Goal: Check status

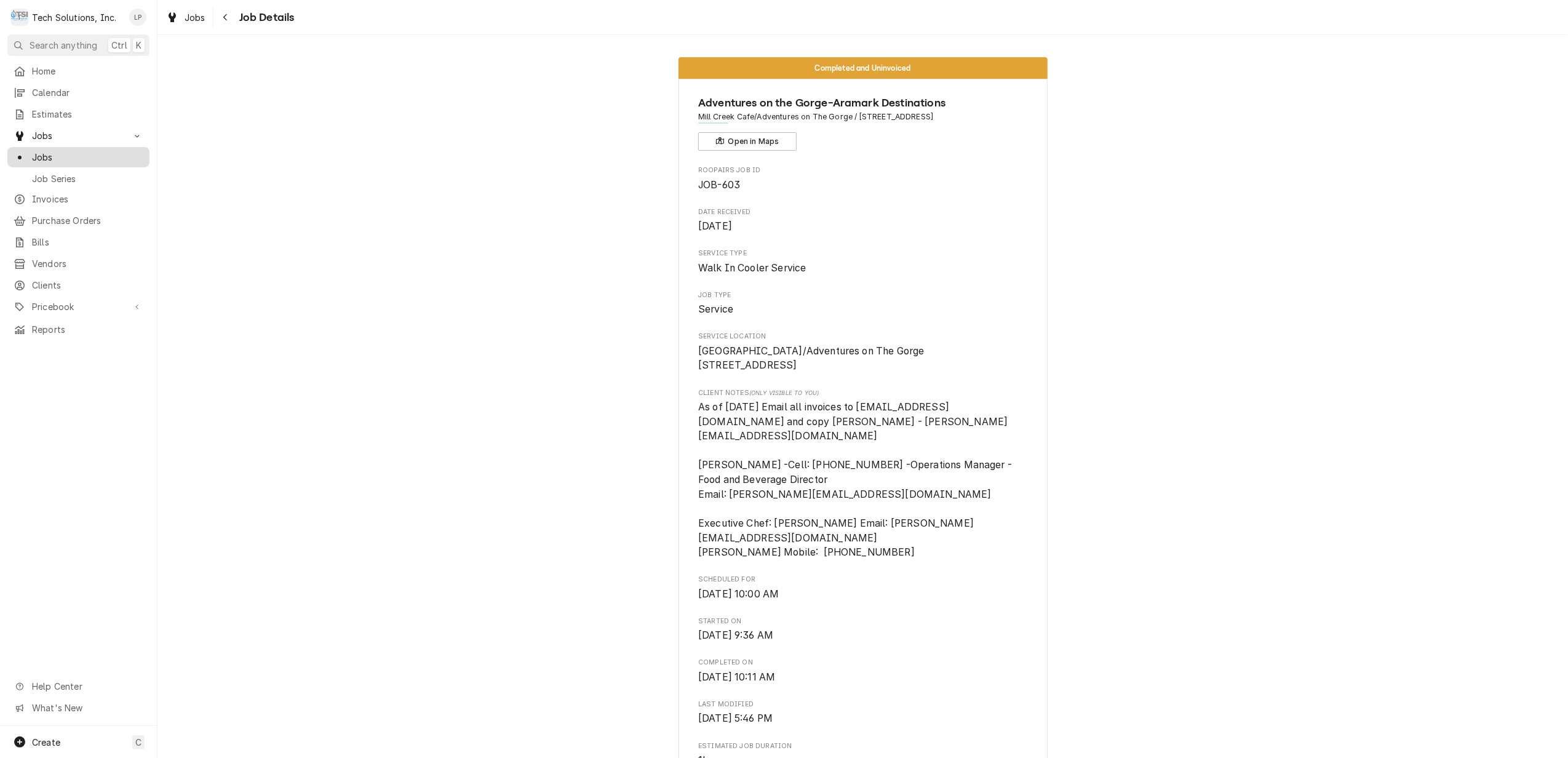
click at [42, 156] on span "Jobs" at bounding box center [87, 157] width 111 height 13
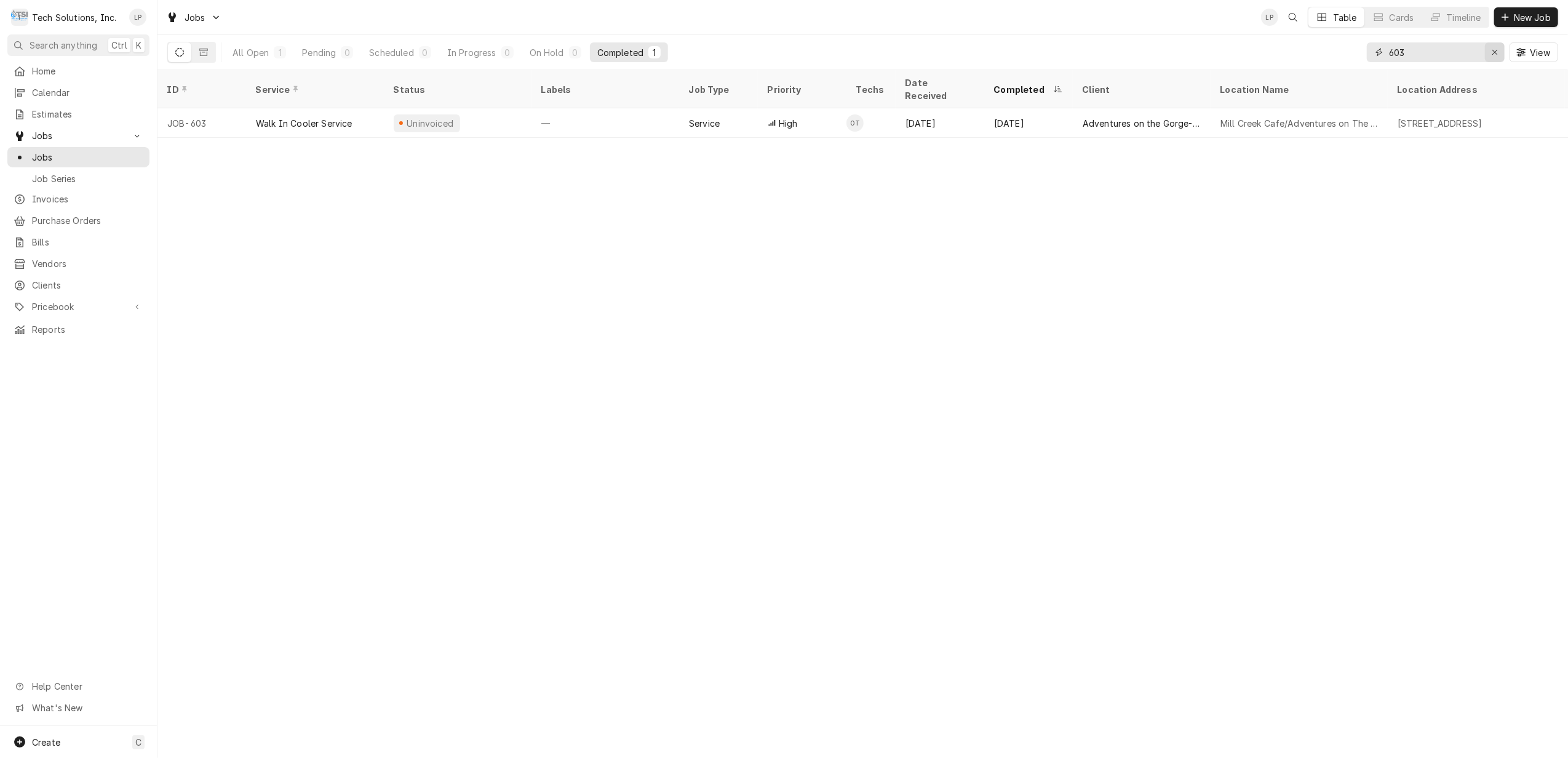
click at [1491, 52] on icon "Erase input" at bounding box center [1494, 52] width 6 height 9
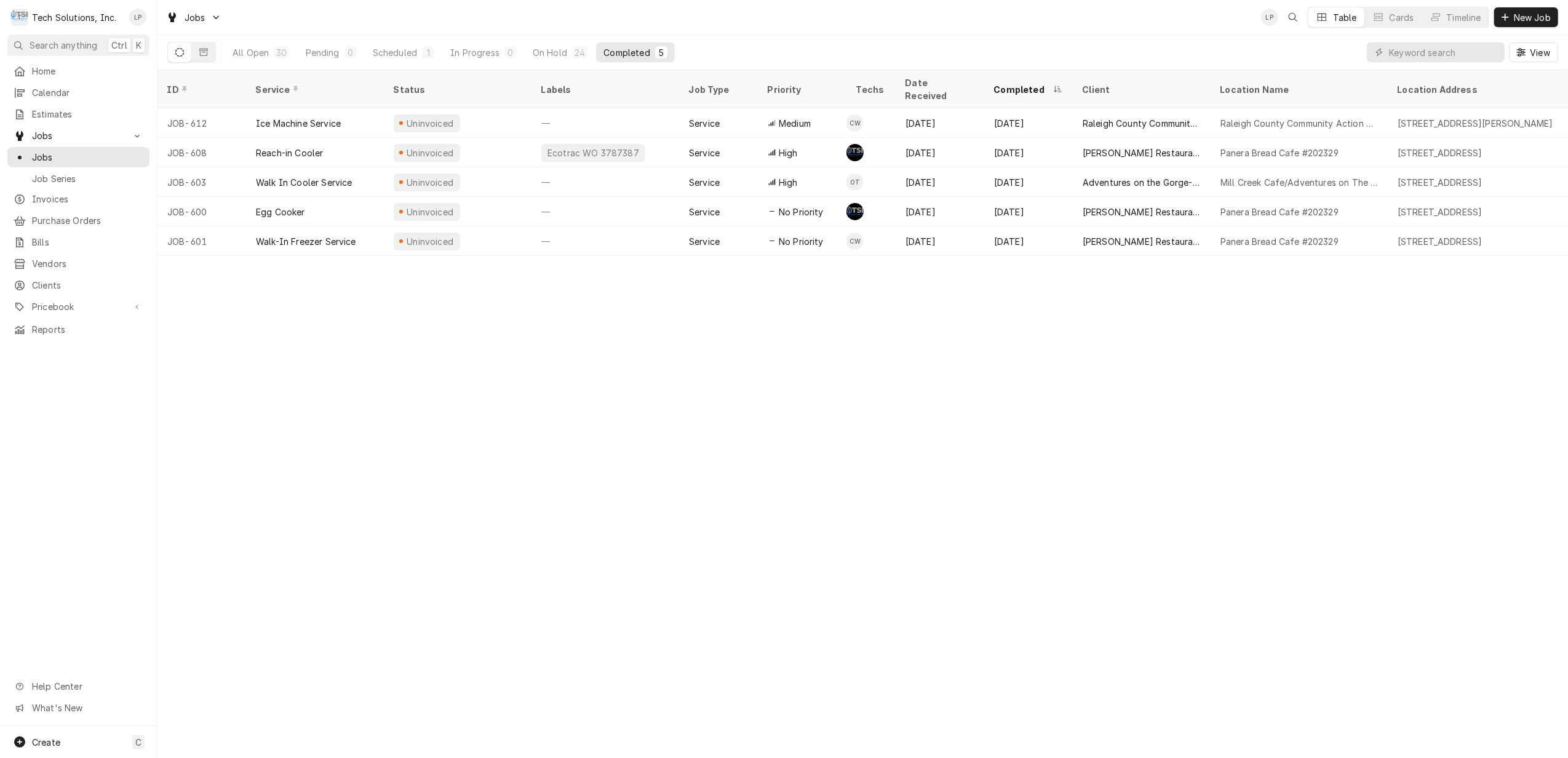
click at [619, 53] on div "Completed" at bounding box center [627, 53] width 46 height 13
